Goal: Task Accomplishment & Management: Manage account settings

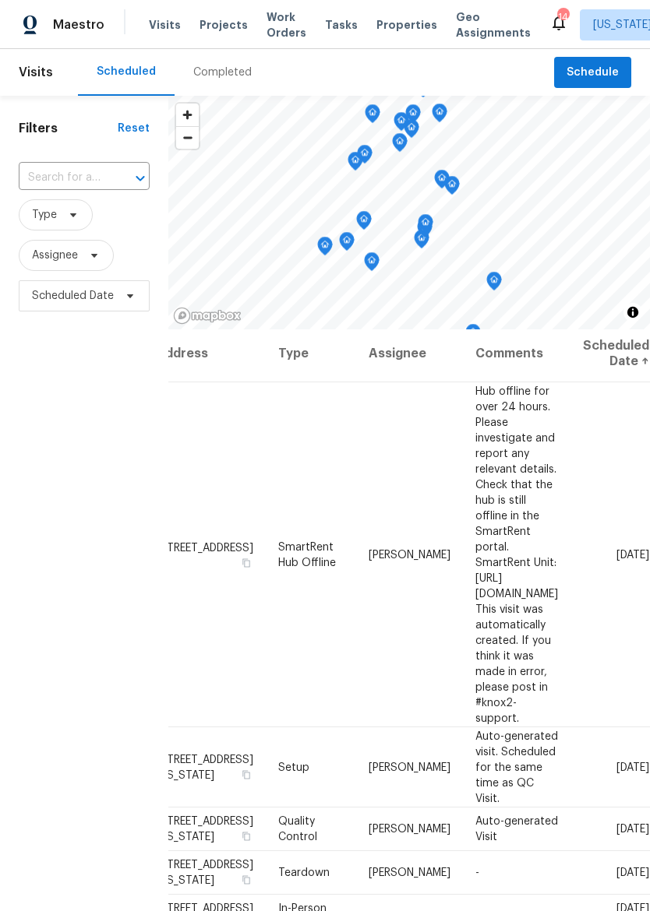
scroll to position [4, 147]
click at [0, 0] on icon at bounding box center [0, 0] width 0 height 0
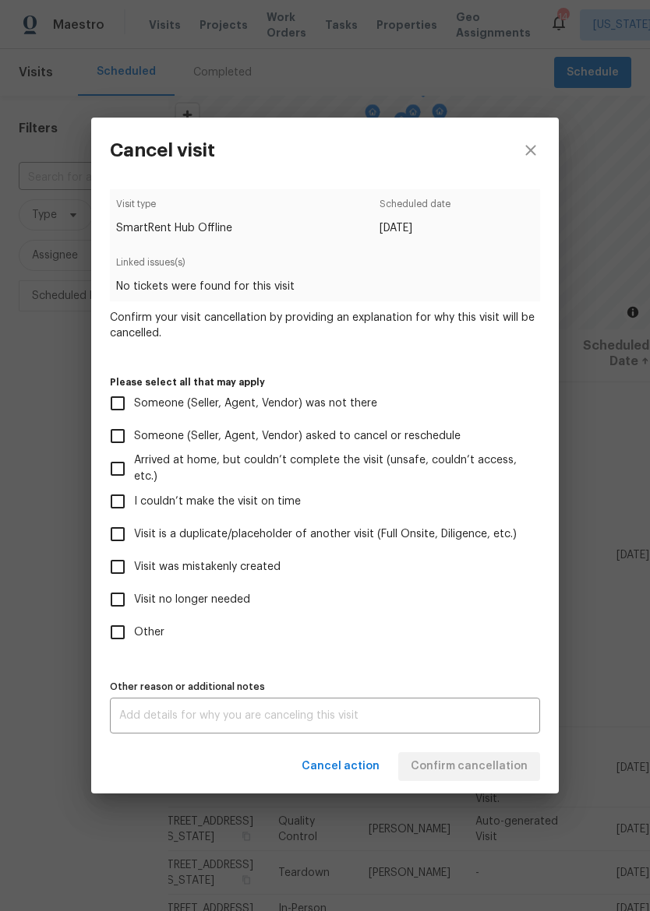
click at [119, 566] on input "Visit was mistakenly created" at bounding box center [117, 567] width 33 height 33
checkbox input "true"
click at [441, 712] on textarea at bounding box center [324, 715] width 411 height 11
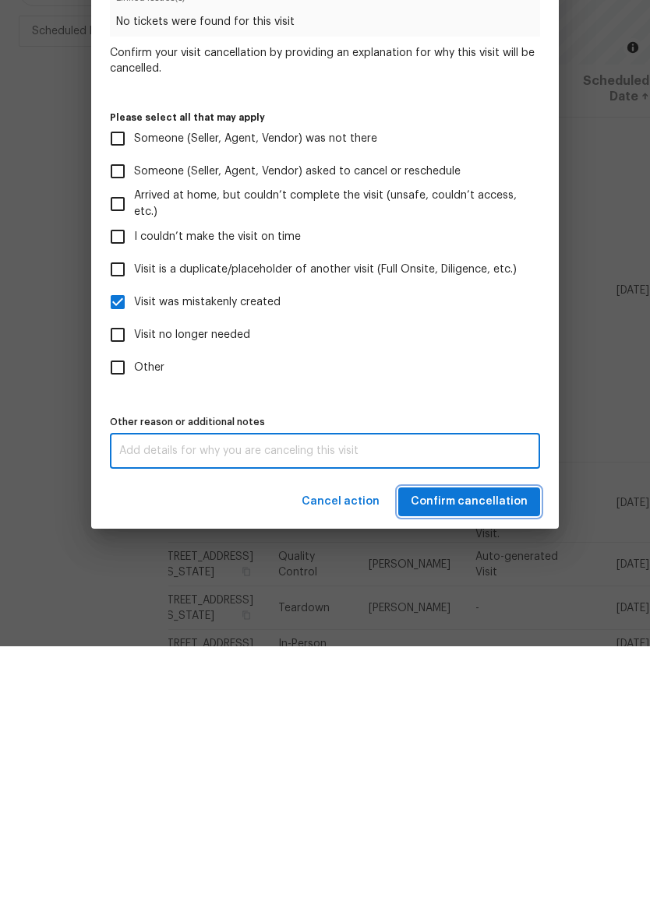
click at [509, 757] on span "Confirm cancellation" at bounding box center [468, 766] width 117 height 19
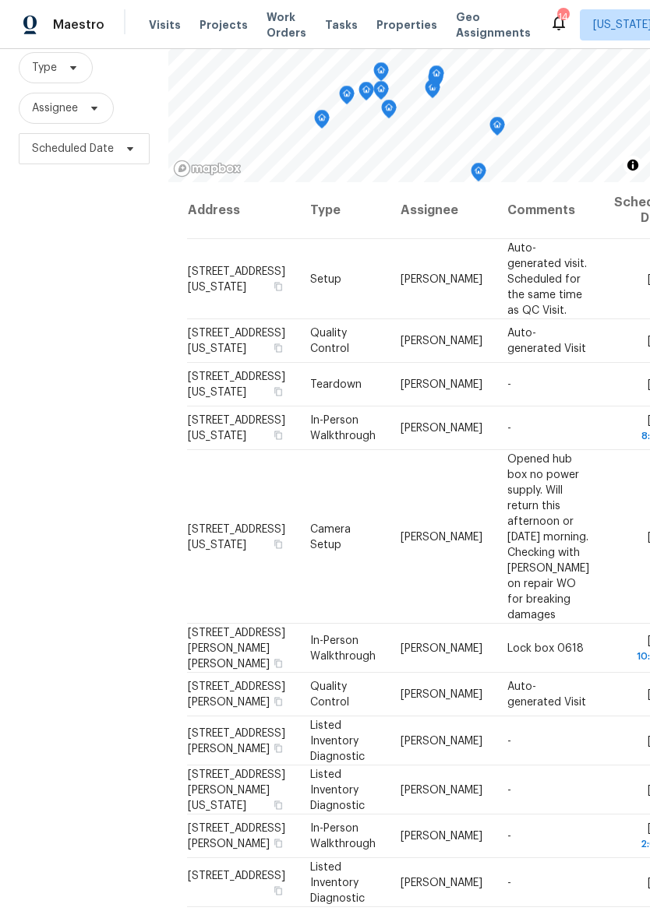
scroll to position [0, 0]
click at [389, 29] on span "Properties" at bounding box center [406, 25] width 61 height 16
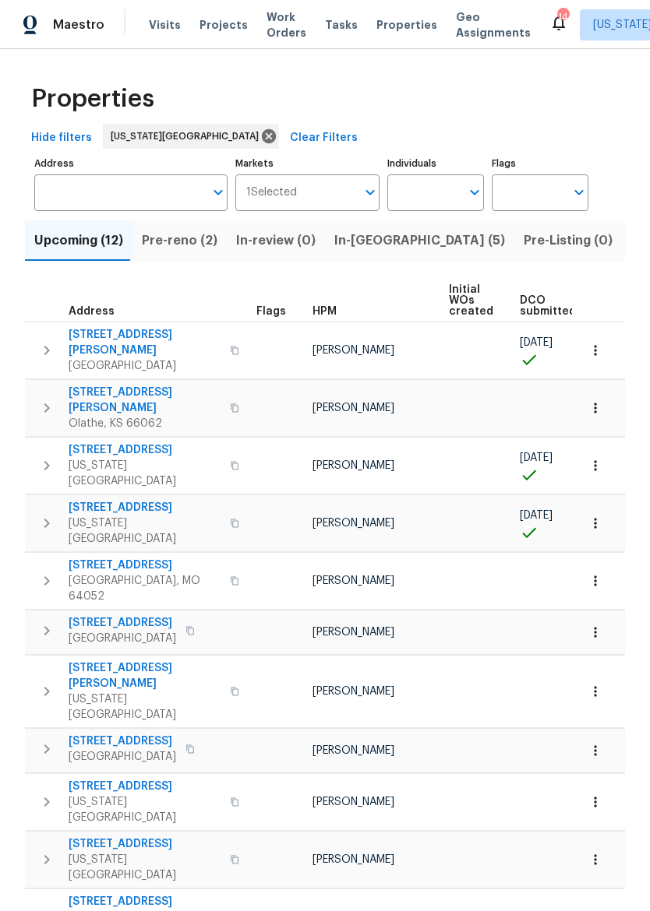
click at [360, 248] on span "In-reno (5)" at bounding box center [419, 241] width 171 height 22
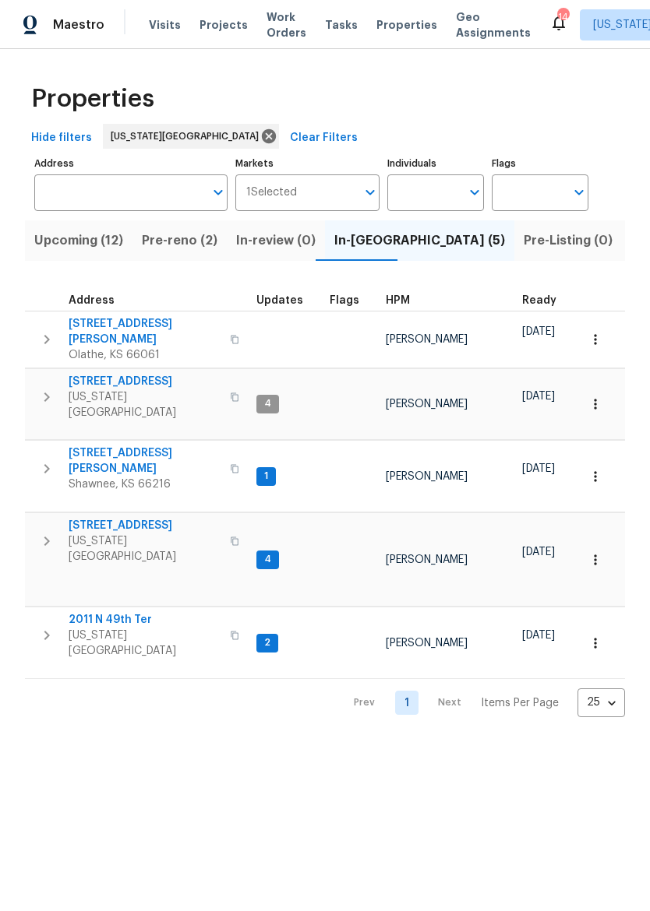
click at [52, 388] on icon "button" at bounding box center [46, 397] width 19 height 19
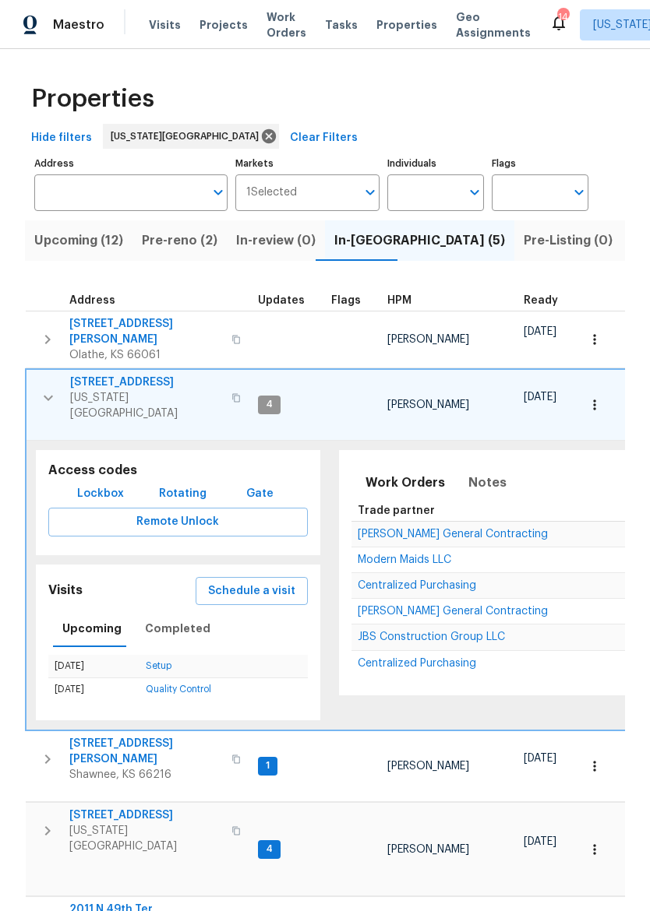
click at [172, 484] on span "Rotating" at bounding box center [183, 493] width 48 height 19
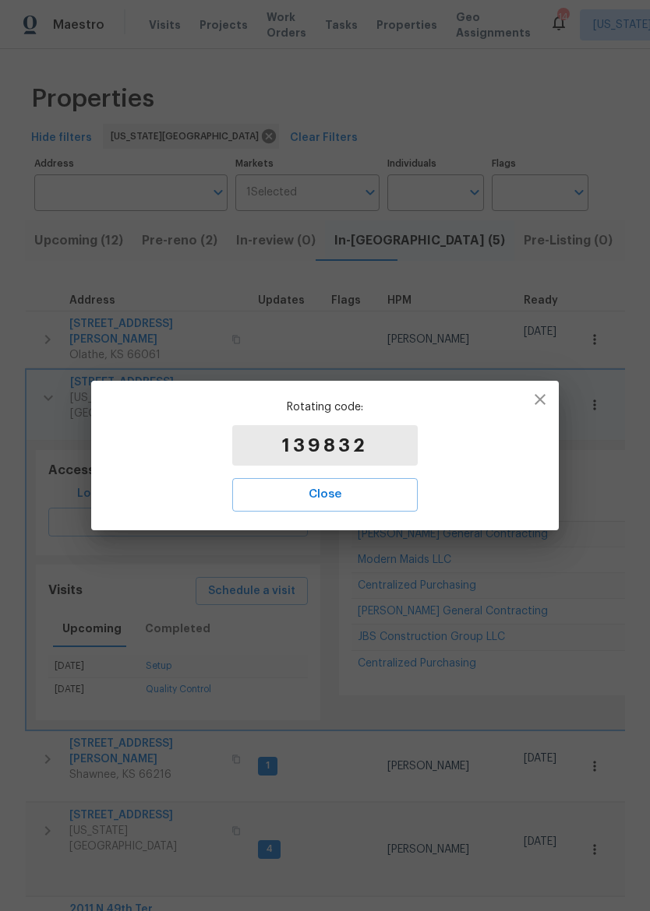
click at [335, 503] on span "Close" at bounding box center [324, 494] width 151 height 20
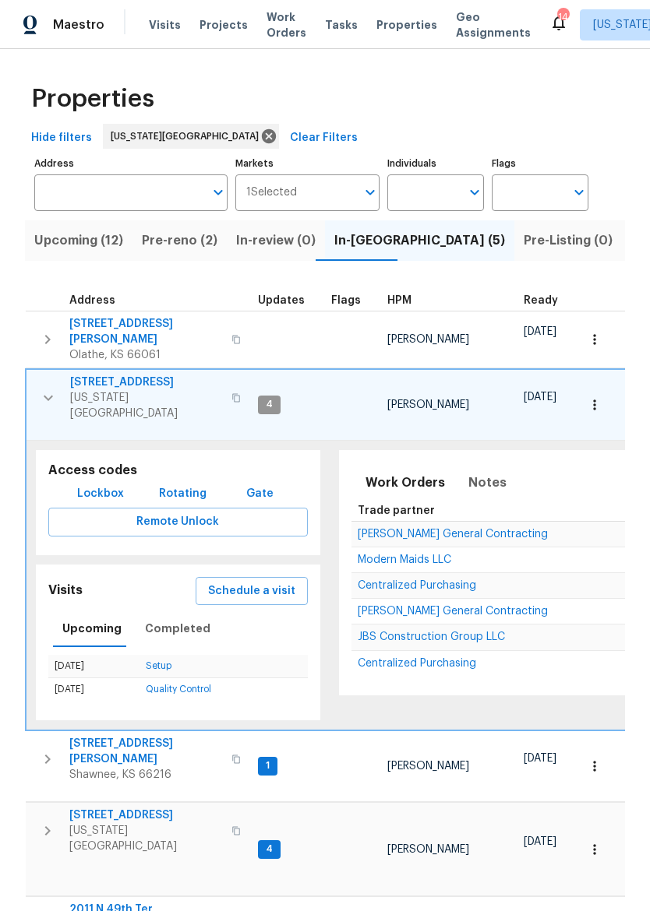
click at [192, 245] on span "Pre-reno (2)" at bounding box center [180, 241] width 76 height 22
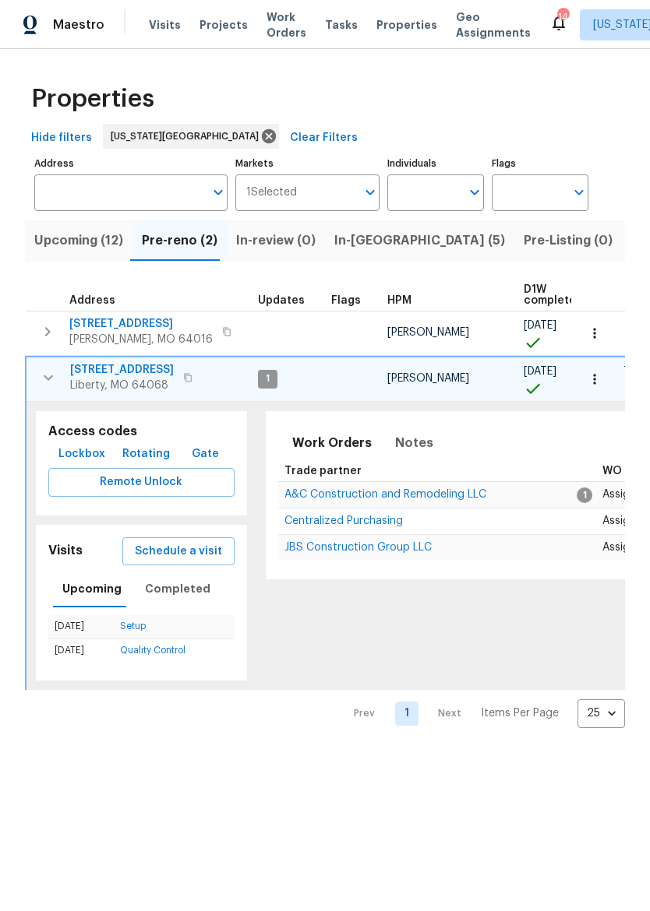
click at [47, 372] on icon "button" at bounding box center [48, 377] width 19 height 19
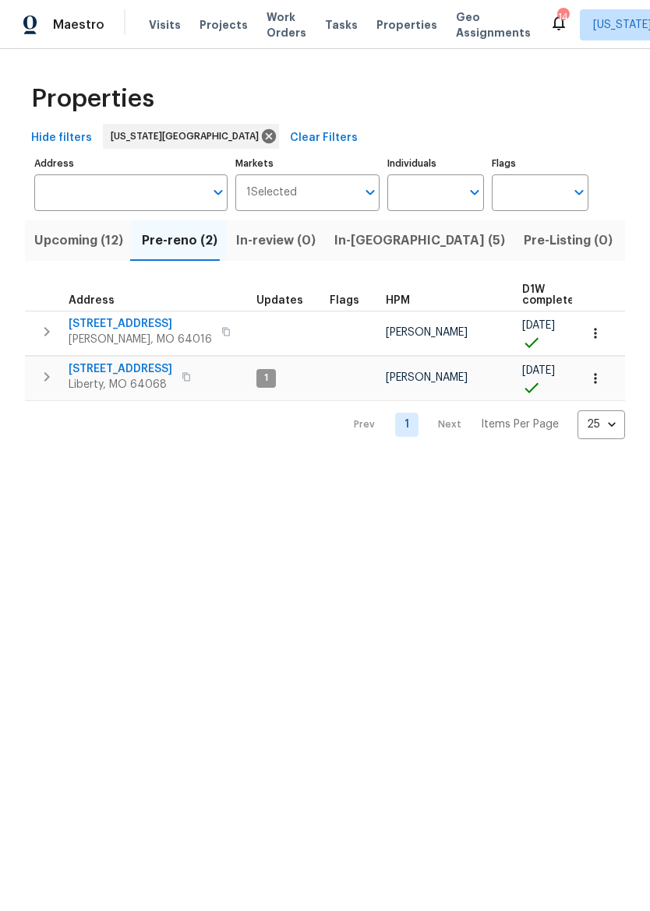
click at [368, 238] on span "In-reno (5)" at bounding box center [419, 241] width 171 height 22
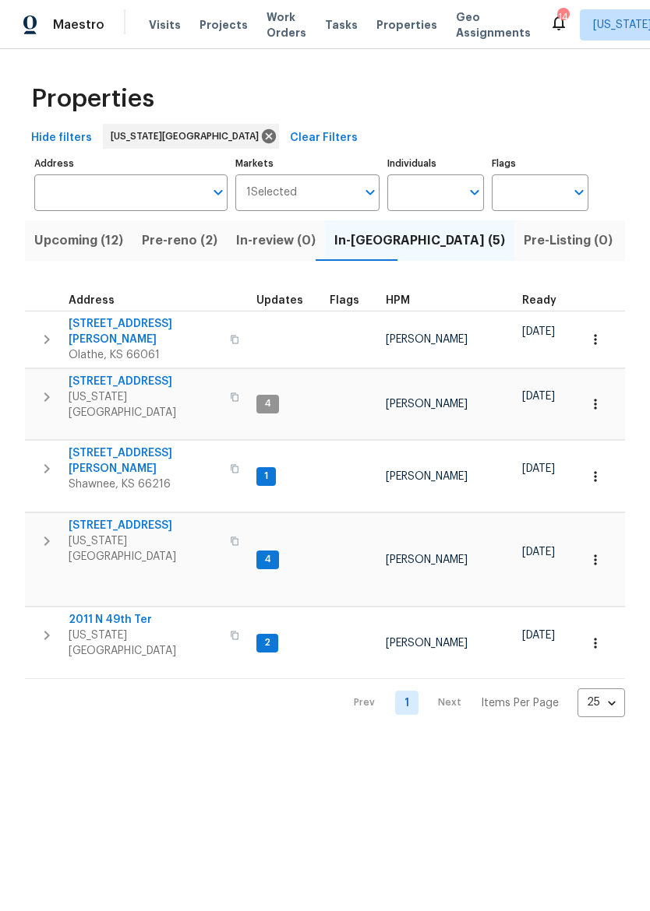
click at [161, 374] on span "[STREET_ADDRESS]" at bounding box center [145, 382] width 152 height 16
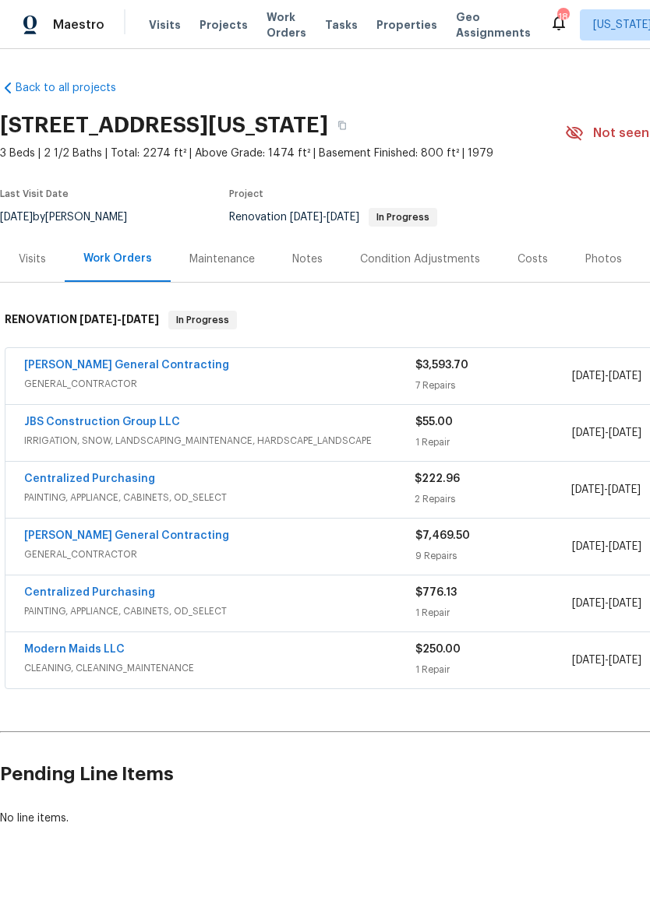
click at [362, 354] on div "[PERSON_NAME] General Contracting GENERAL_CONTRACTOR $3,593.70 7 Repairs [DATE]…" at bounding box center [439, 376] width 869 height 56
click at [354, 376] on span "GENERAL_CONTRACTOR" at bounding box center [219, 384] width 391 height 16
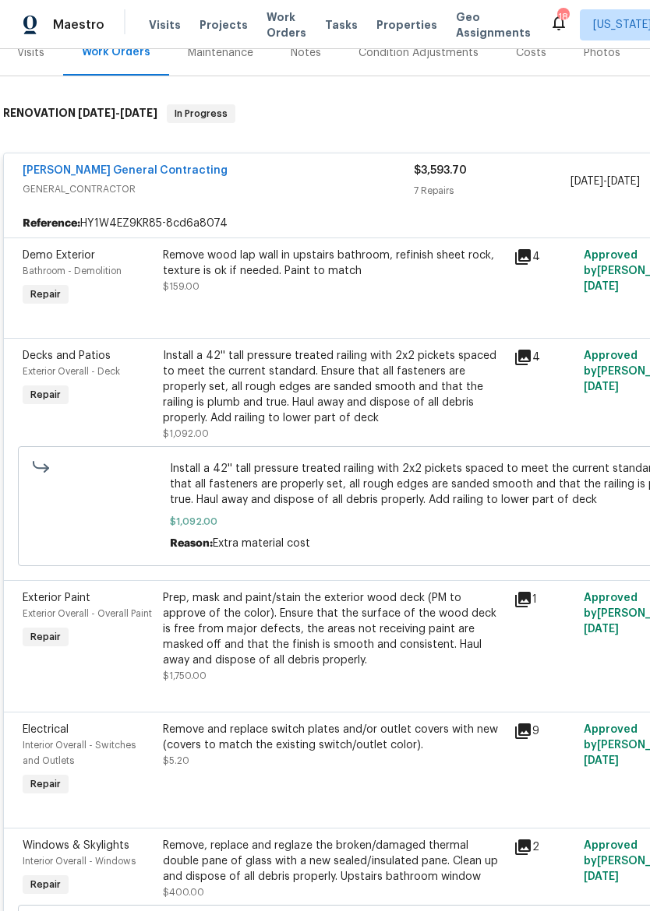
scroll to position [207, 3]
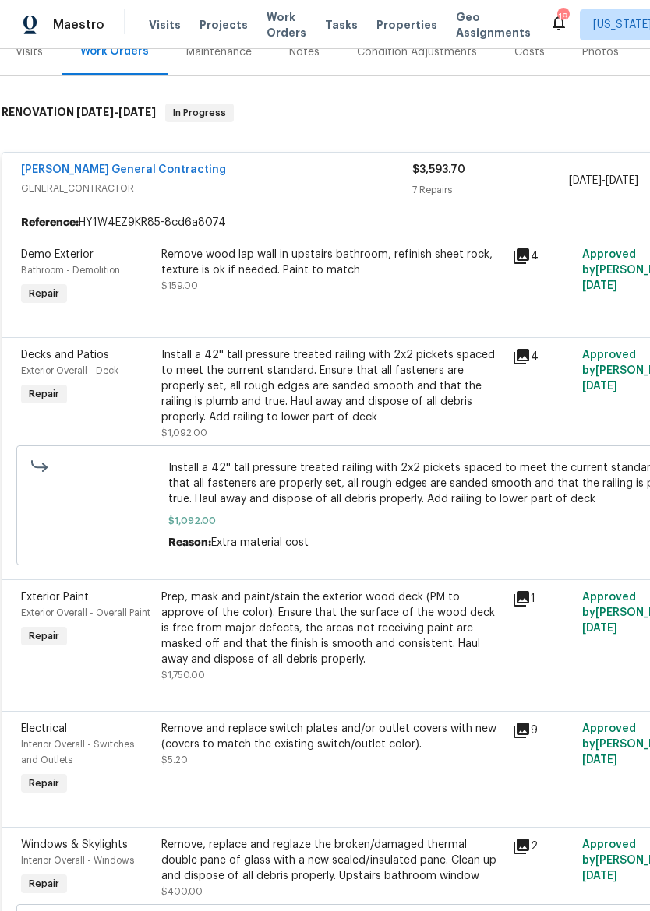
click at [401, 286] on div "Remove wood lap wall in upstairs bathroom, refinish sheet rock, texture is ok i…" at bounding box center [331, 270] width 341 height 47
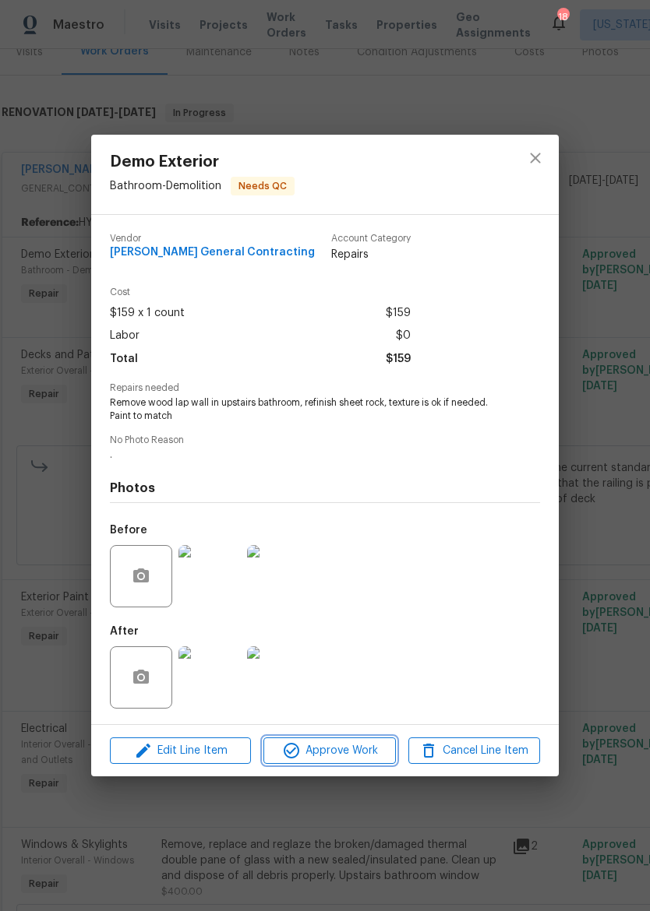
click at [365, 746] on span "Approve Work" at bounding box center [329, 751] width 122 height 19
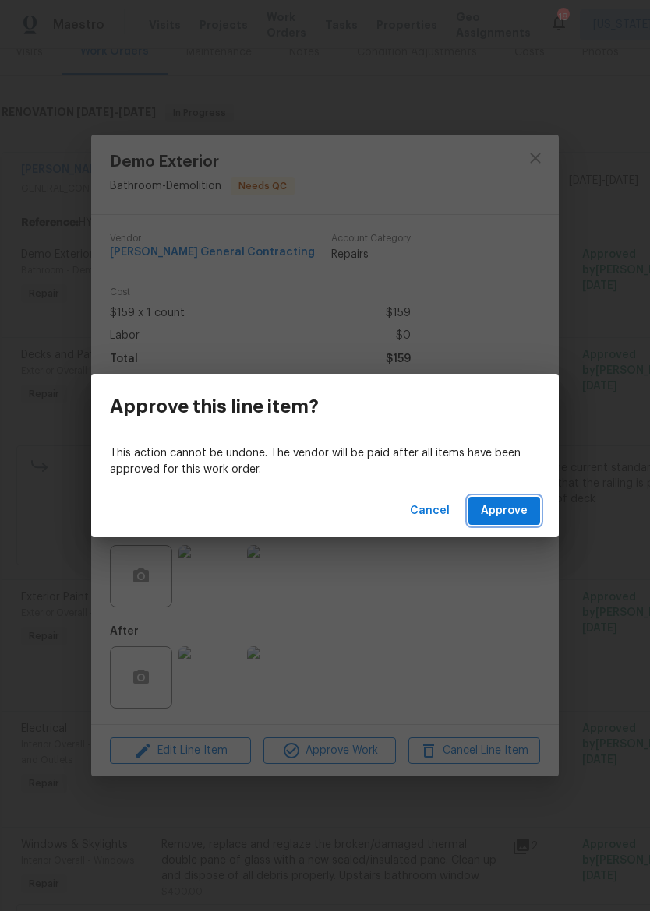
click at [506, 509] on span "Approve" at bounding box center [504, 511] width 47 height 19
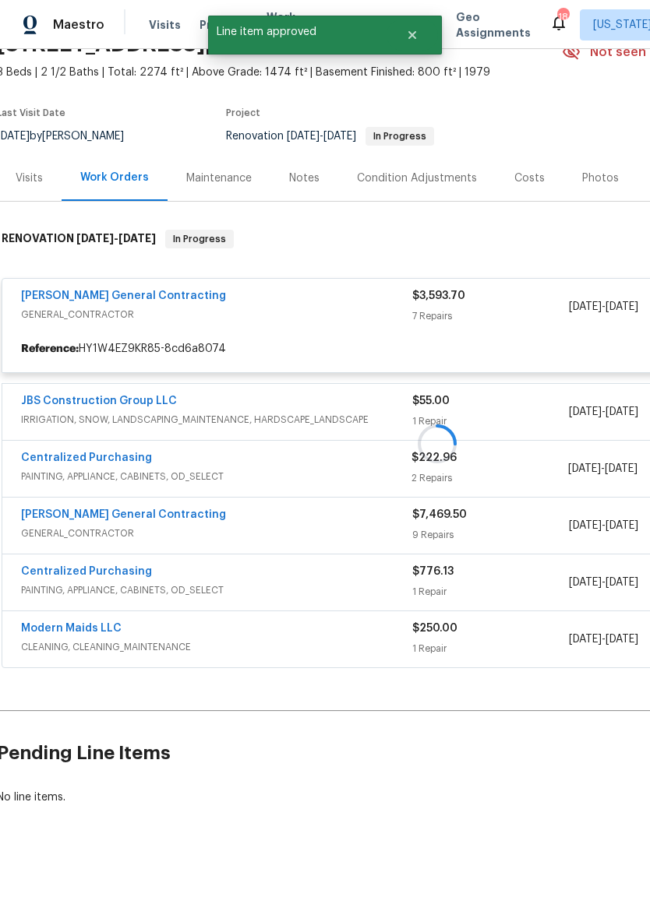
scroll to position [80, 3]
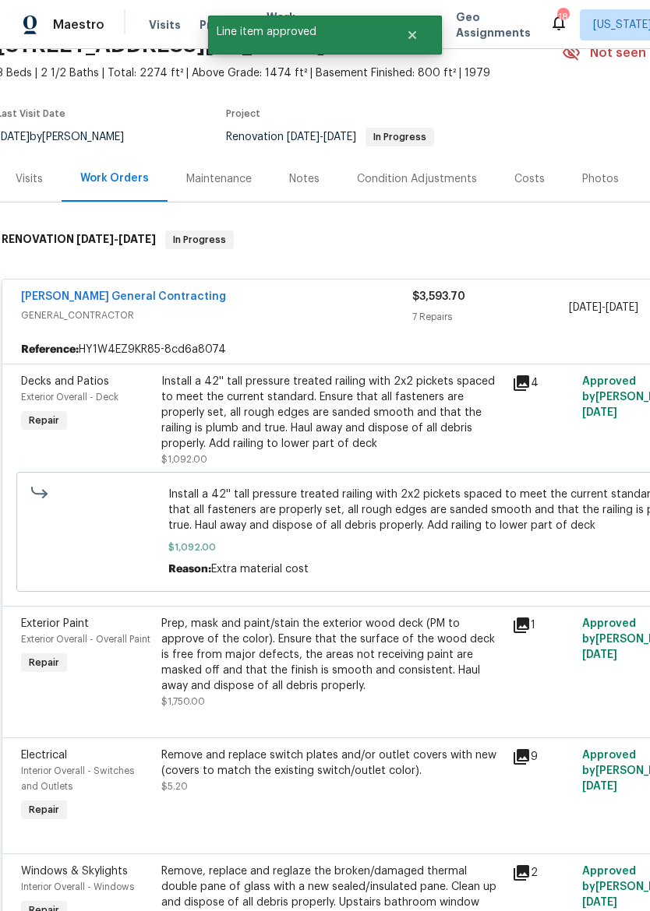
click at [388, 410] on div "Install a 42'' tall pressure treated railing with 2x2 pickets spaced to meet th…" at bounding box center [331, 413] width 341 height 78
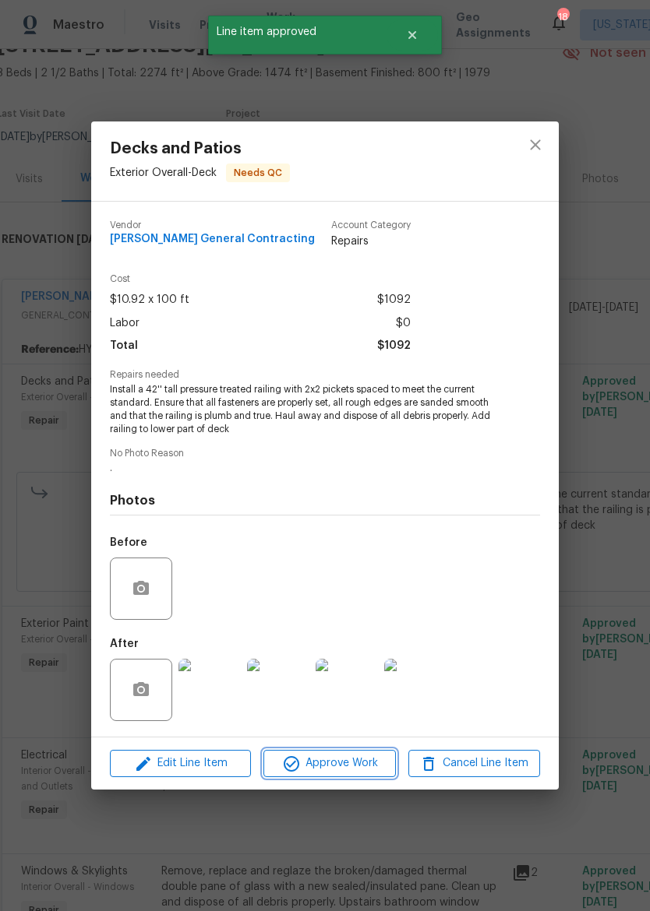
click at [336, 763] on span "Approve Work" at bounding box center [329, 763] width 122 height 19
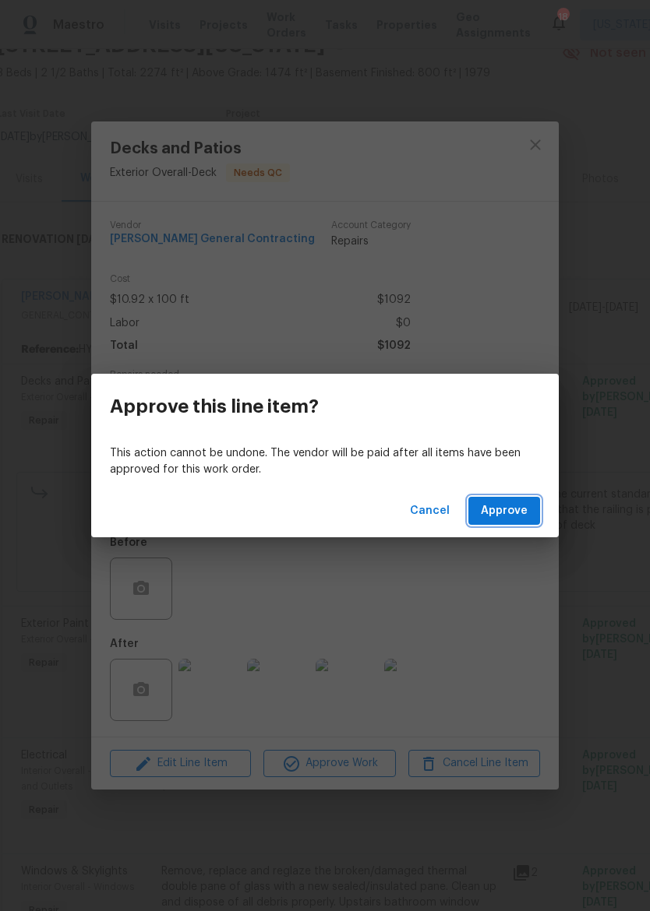
click at [509, 497] on button "Approve" at bounding box center [504, 511] width 72 height 29
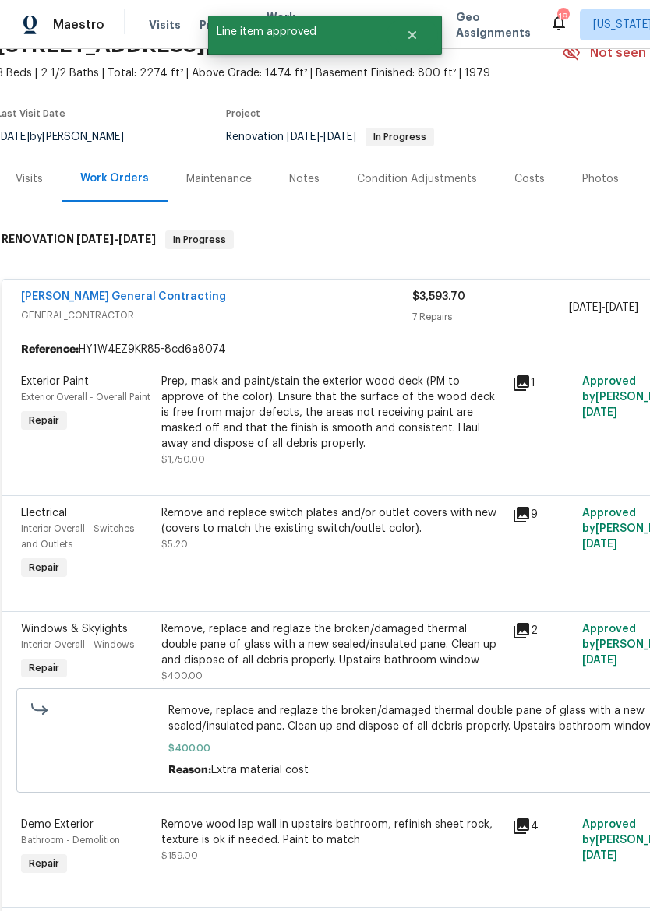
click at [402, 412] on div "Prep, mask and paint/stain the exterior wood deck (PM to approve of the color).…" at bounding box center [331, 413] width 341 height 78
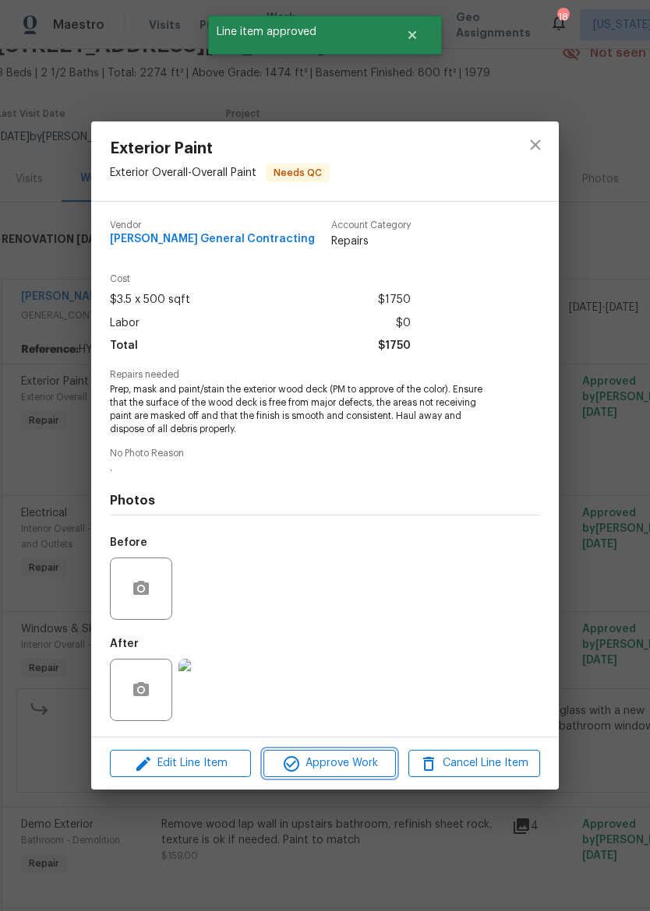
click at [338, 766] on span "Approve Work" at bounding box center [329, 763] width 122 height 19
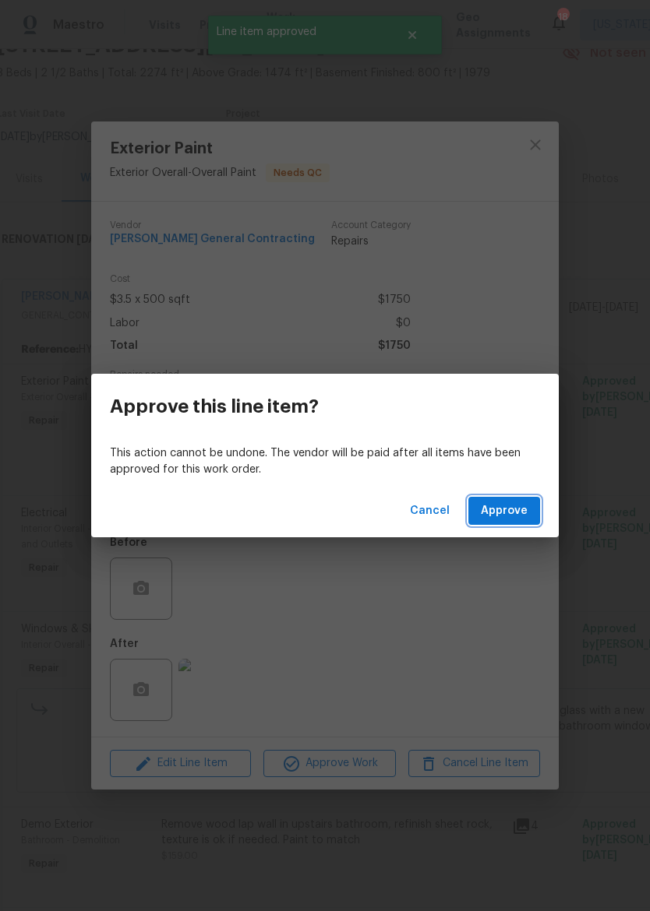
click at [512, 509] on span "Approve" at bounding box center [504, 511] width 47 height 19
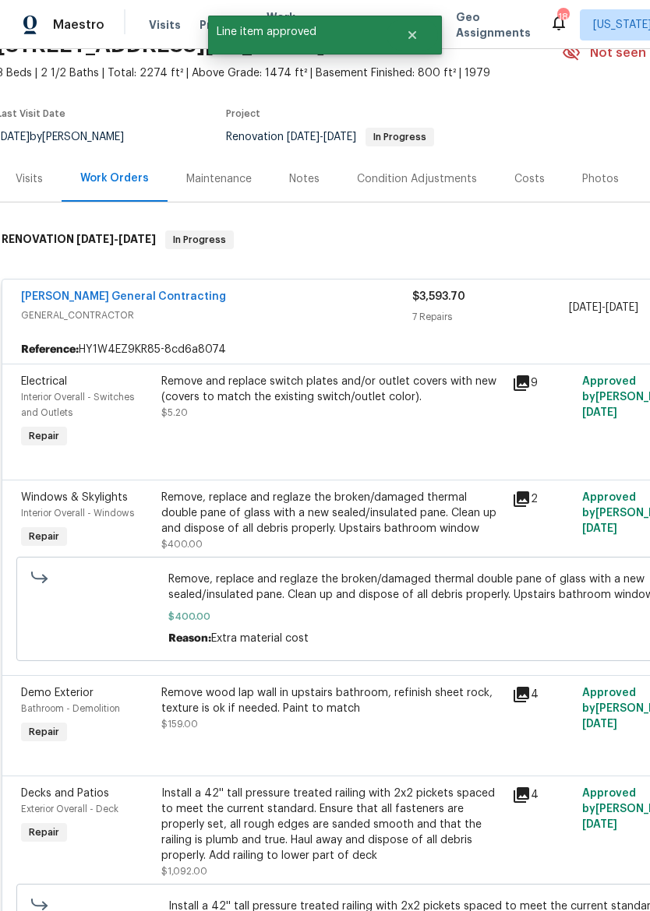
click at [375, 420] on div "Remove and replace switch plates and/or outlet covers with new (covers to match…" at bounding box center [331, 397] width 341 height 47
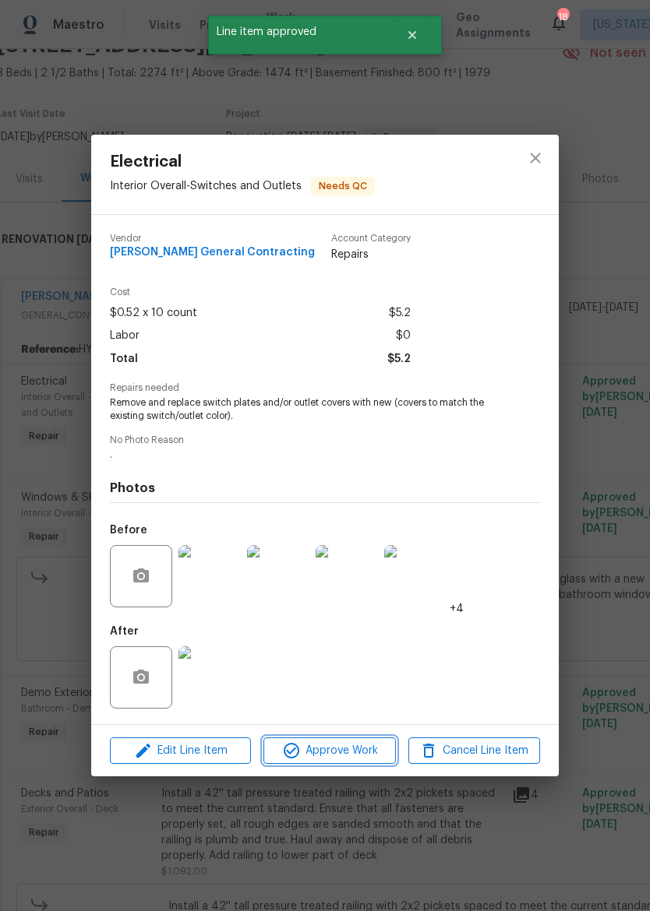
click at [368, 744] on span "Approve Work" at bounding box center [329, 751] width 122 height 19
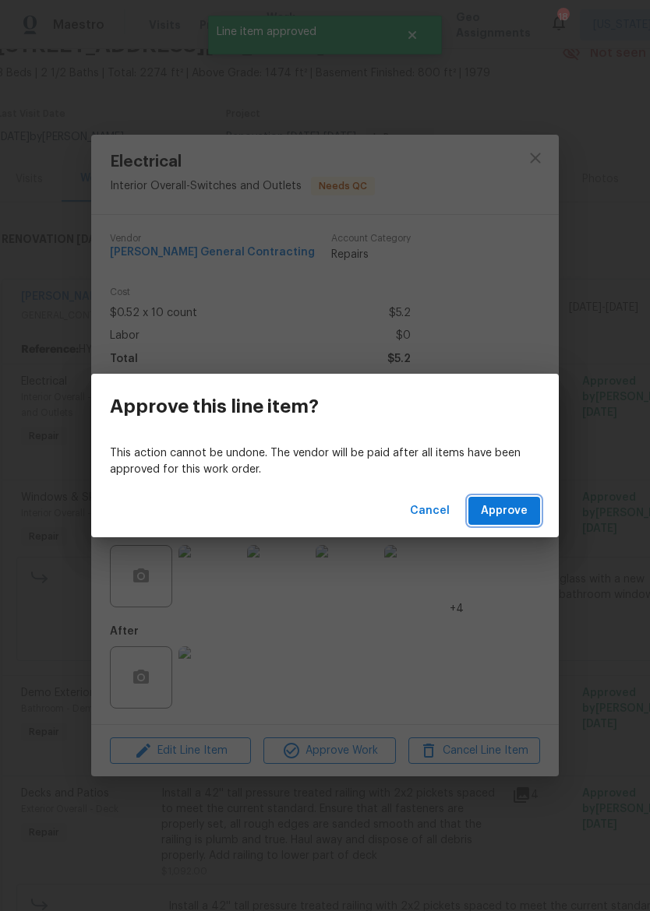
click at [506, 507] on span "Approve" at bounding box center [504, 511] width 47 height 19
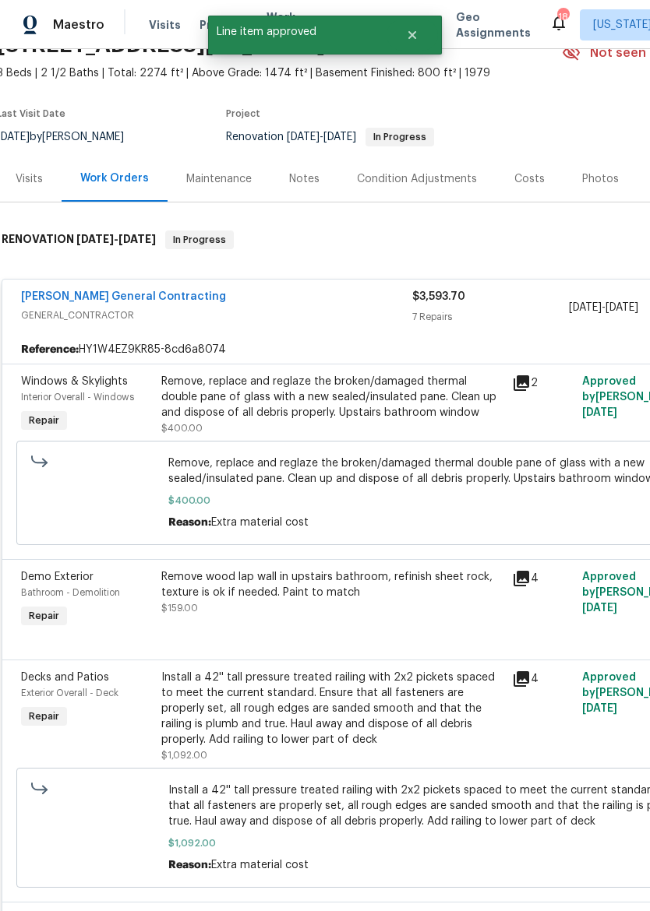
click at [373, 420] on div "Remove, replace and reglaze the broken/damaged thermal double pane of glass wit…" at bounding box center [331, 397] width 341 height 47
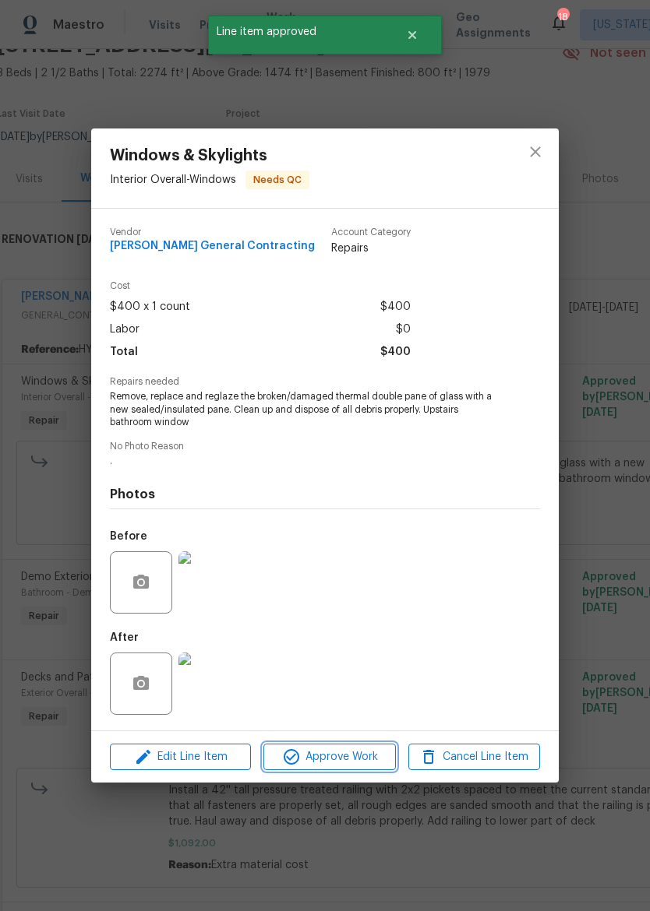
click at [362, 755] on span "Approve Work" at bounding box center [329, 757] width 122 height 19
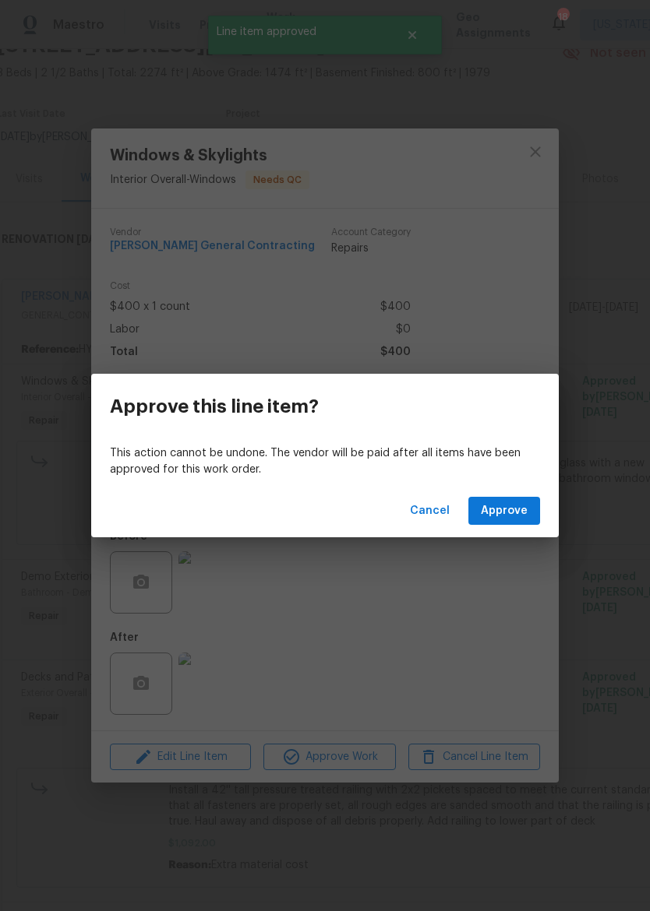
click at [508, 520] on button "Approve" at bounding box center [504, 511] width 72 height 29
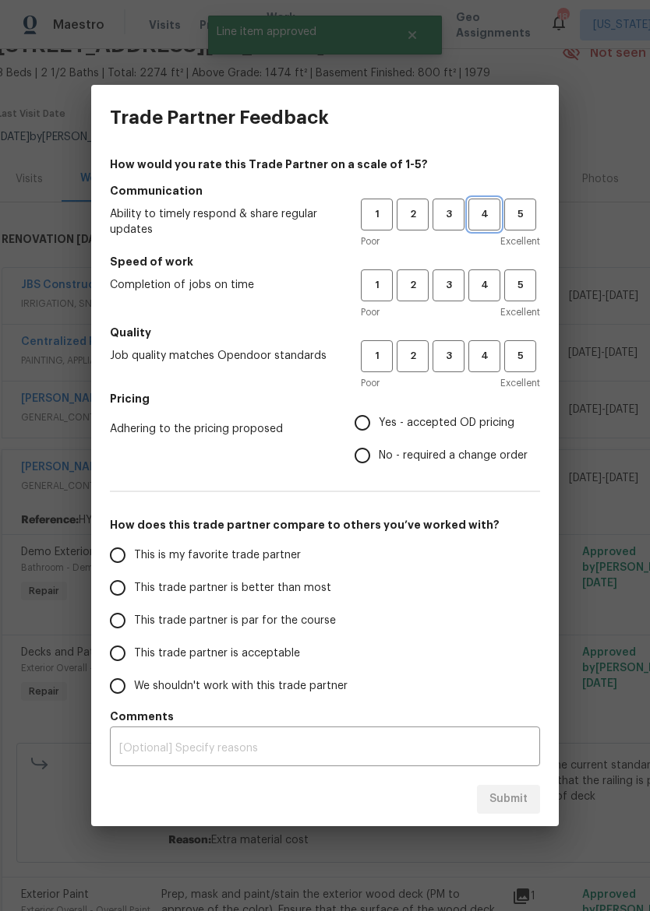
click at [495, 199] on button "4" at bounding box center [484, 215] width 32 height 32
click at [443, 291] on span "3" at bounding box center [448, 286] width 29 height 18
click at [483, 359] on span "4" at bounding box center [484, 356] width 29 height 18
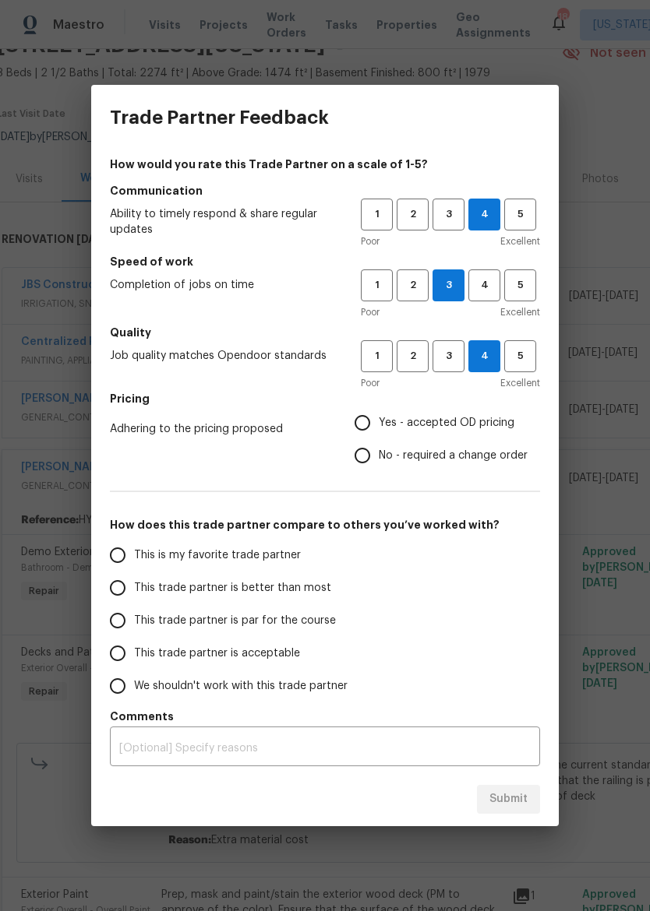
click at [436, 427] on span "Yes - accepted OD pricing" at bounding box center [447, 423] width 136 height 16
click at [379, 427] on input "Yes - accepted OD pricing" at bounding box center [362, 423] width 33 height 33
radio input "true"
click at [290, 582] on span "This trade partner is better than most" at bounding box center [232, 588] width 197 height 16
click at [134, 582] on input "This trade partner is better than most" at bounding box center [117, 588] width 33 height 33
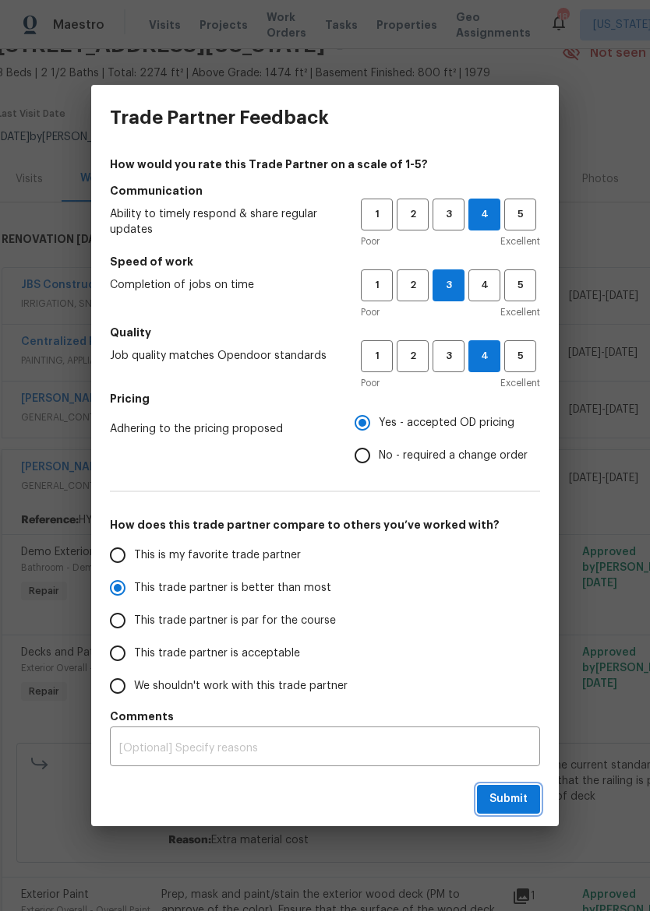
click at [528, 795] on button "Submit" at bounding box center [508, 799] width 63 height 29
radio input "true"
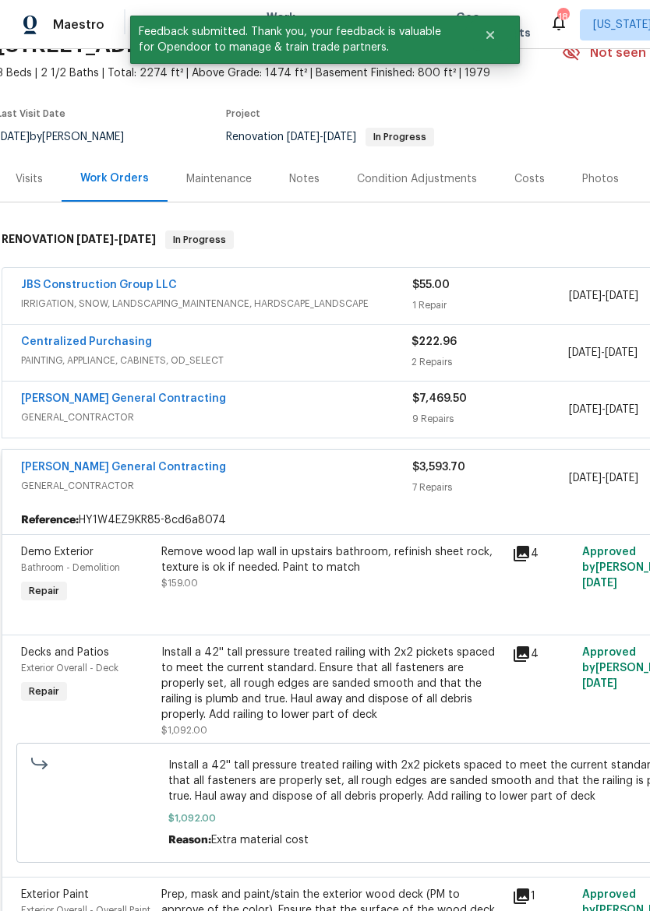
click at [350, 477] on div "[PERSON_NAME] General Contracting" at bounding box center [216, 469] width 391 height 19
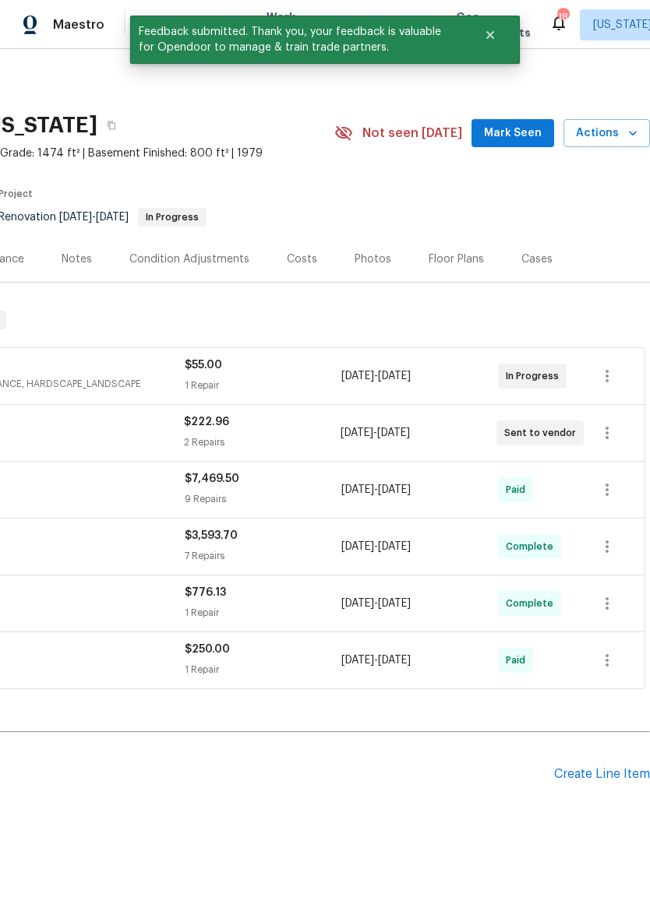
scroll to position [0, 231]
click at [603, 377] on icon "button" at bounding box center [606, 376] width 19 height 19
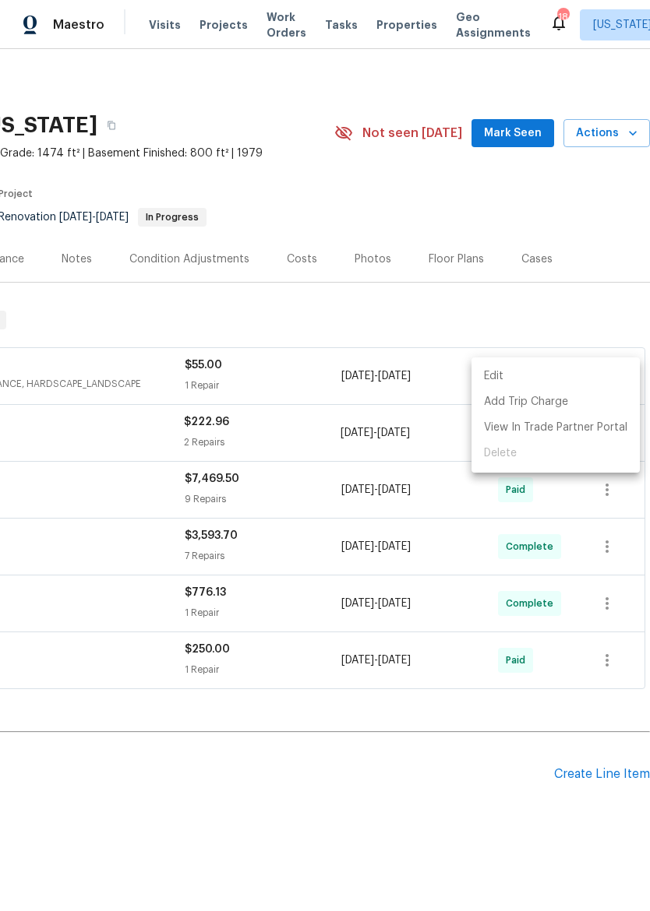
click at [538, 325] on div at bounding box center [325, 455] width 650 height 911
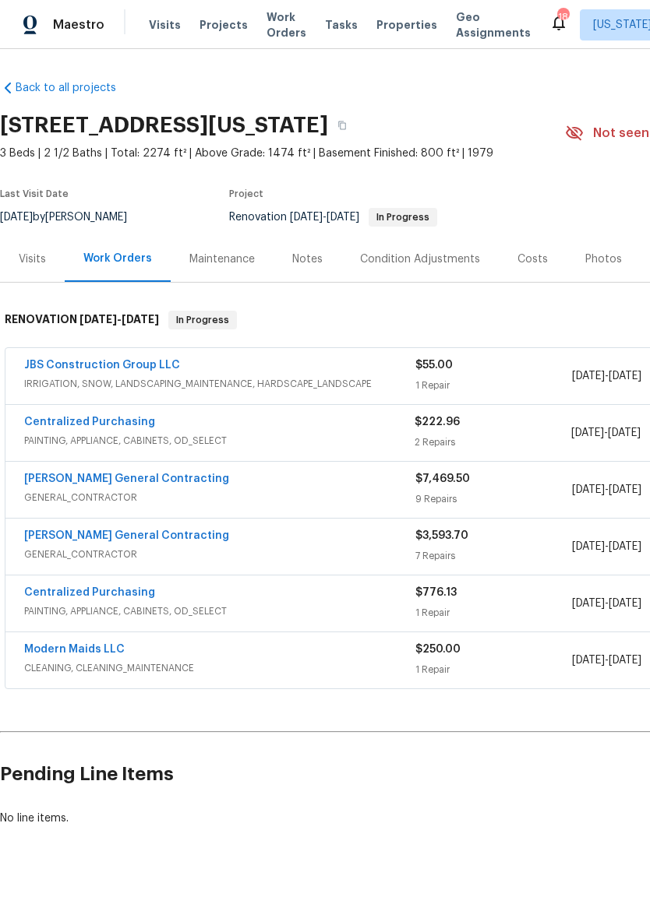
scroll to position [0, 0]
click at [62, 368] on link "JBS Construction Group LLC" at bounding box center [102, 365] width 156 height 11
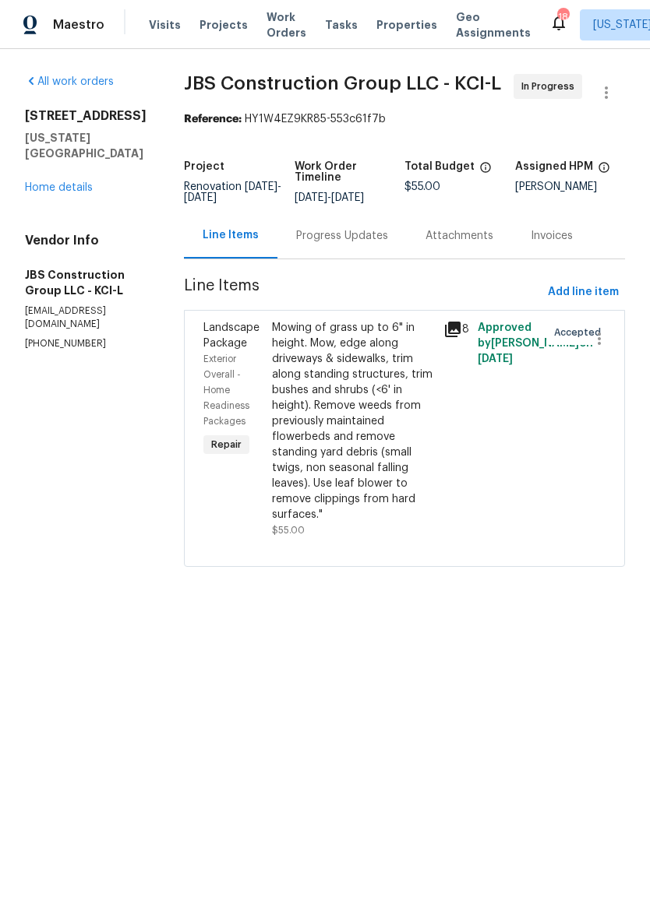
click at [354, 244] on div "Progress Updates" at bounding box center [342, 236] width 92 height 16
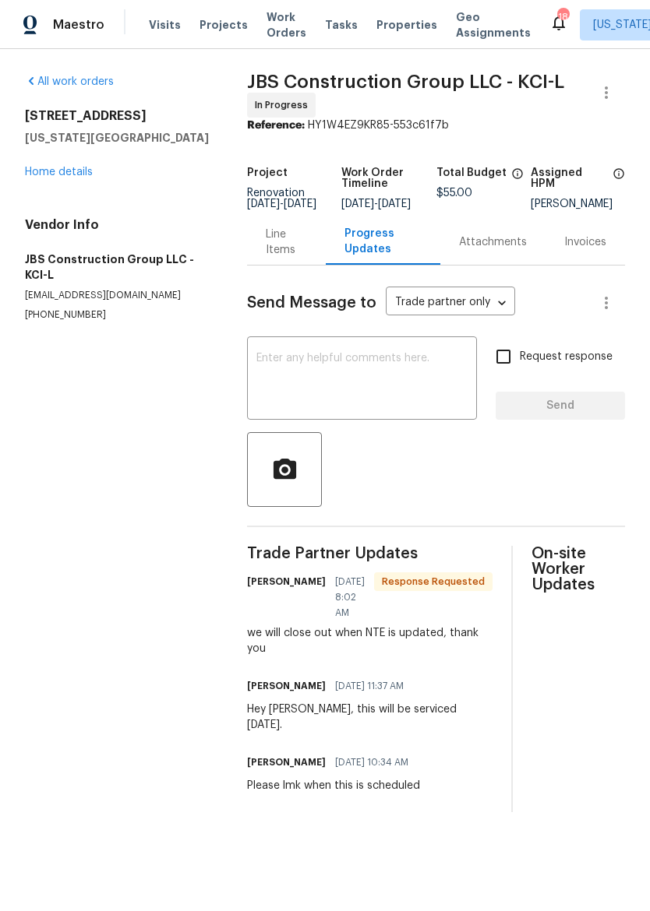
click at [386, 377] on textarea at bounding box center [361, 380] width 211 height 55
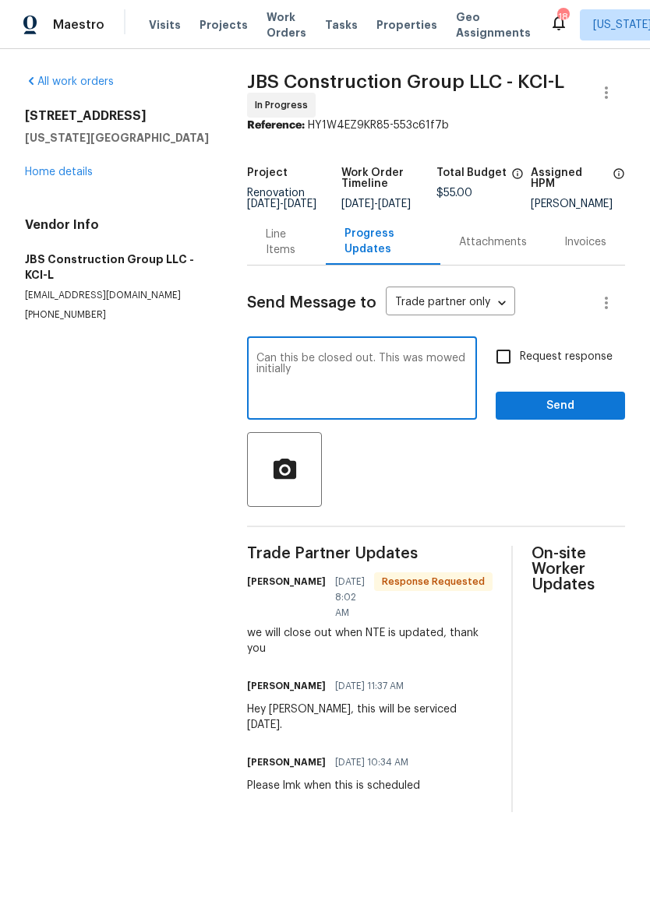
type textarea "Can this be closed out. This was mowed initially"
click at [595, 409] on span "Send" at bounding box center [560, 405] width 104 height 19
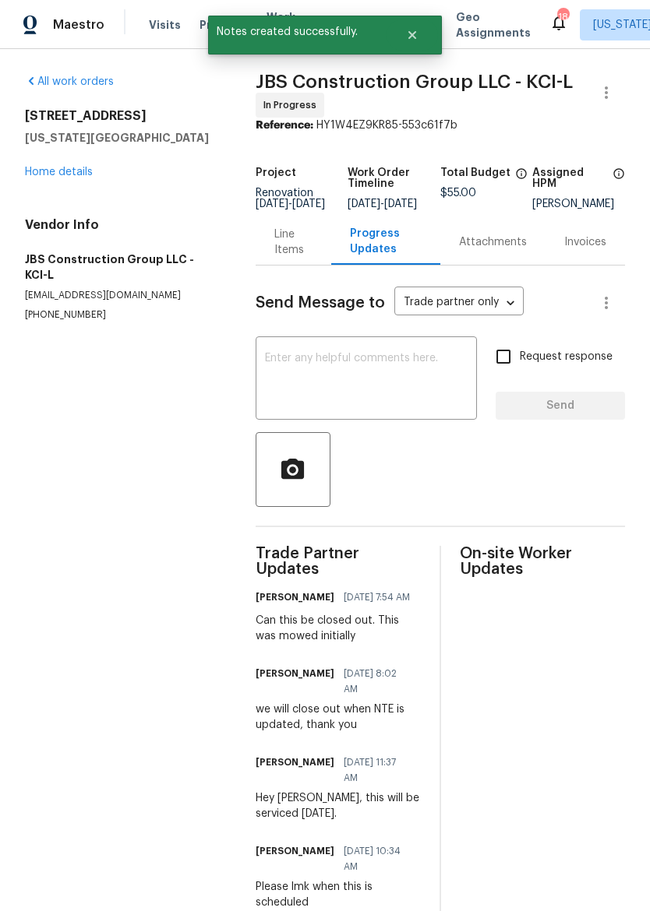
click at [42, 174] on link "Home details" at bounding box center [59, 172] width 68 height 11
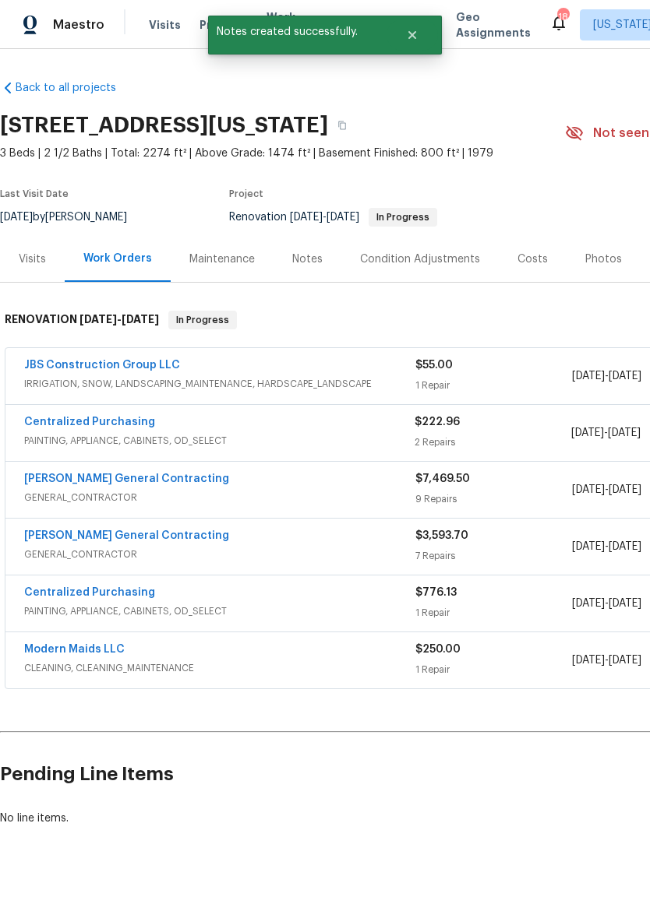
click at [605, 260] on div "Photos" at bounding box center [603, 260] width 37 height 16
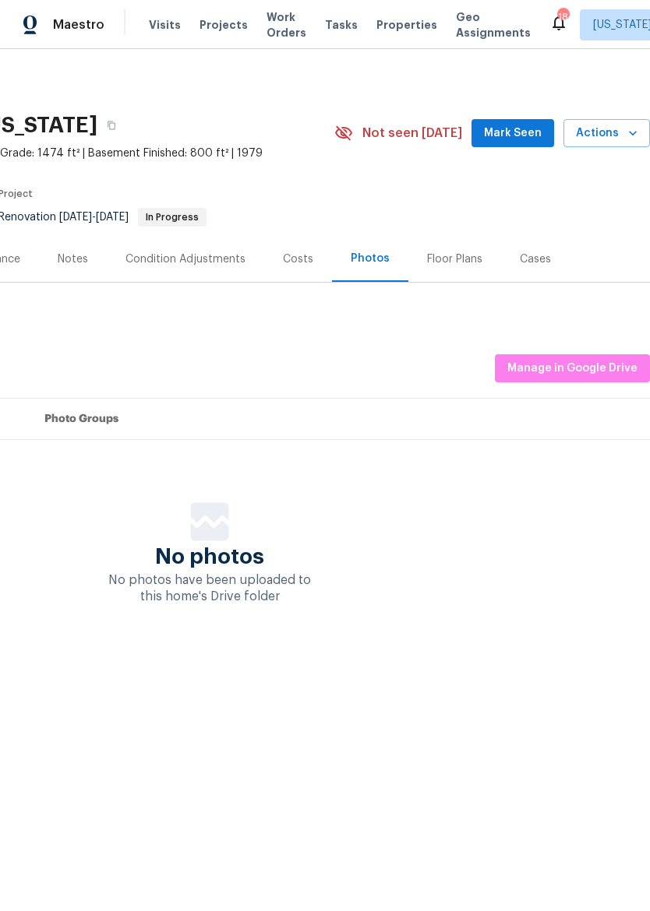
scroll to position [0, 231]
click at [571, 370] on span "Manage in Google Drive" at bounding box center [572, 368] width 130 height 19
